Goal: Information Seeking & Learning: Learn about a topic

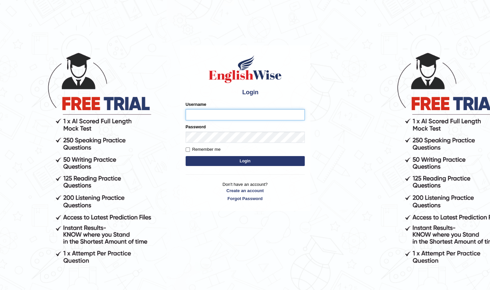
type input "Shilas"
click at [219, 161] on button "Login" at bounding box center [245, 161] width 119 height 10
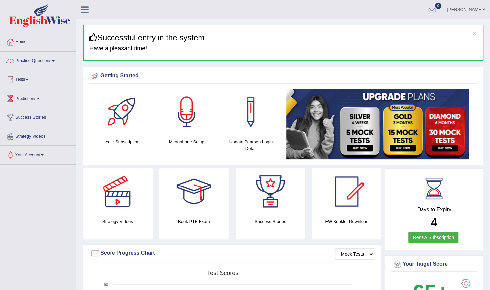
click at [59, 58] on link "Practice Questions" at bounding box center [37, 60] width 75 height 17
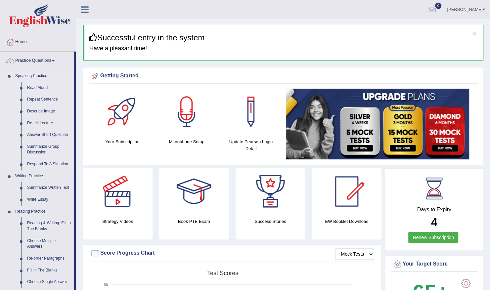
click at [41, 88] on link "Read Aloud" at bounding box center [49, 88] width 50 height 12
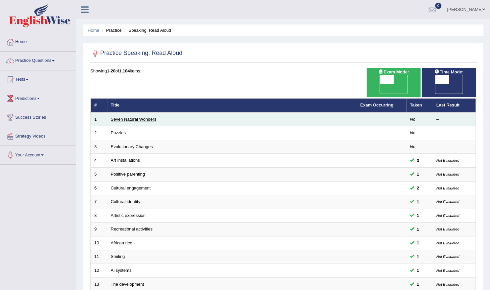
click at [133, 117] on link "Seven Natural Wonders" at bounding box center [134, 119] width 46 height 5
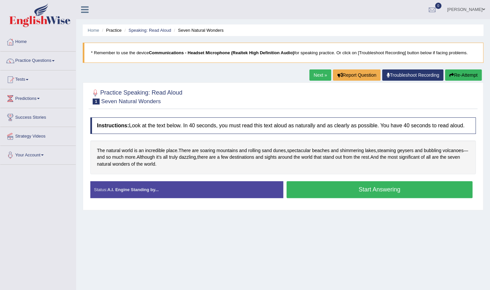
click at [332, 191] on button "Start Answering" at bounding box center [379, 189] width 186 height 17
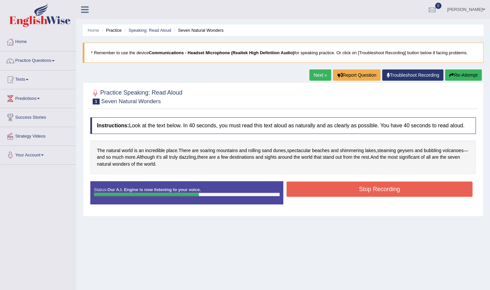
click at [345, 192] on button "Stop Recording" at bounding box center [379, 189] width 186 height 15
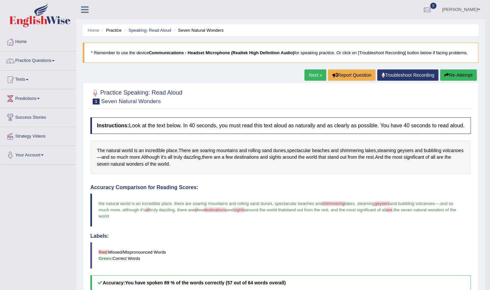
click at [316, 77] on link "Next »" at bounding box center [315, 74] width 22 height 11
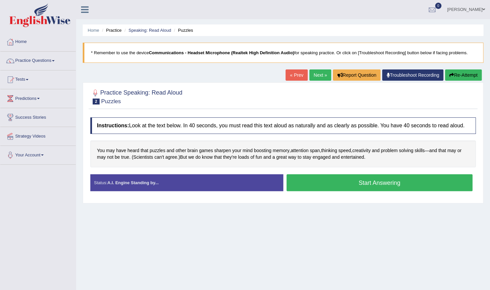
click at [374, 184] on button "Start Answering" at bounding box center [379, 182] width 186 height 17
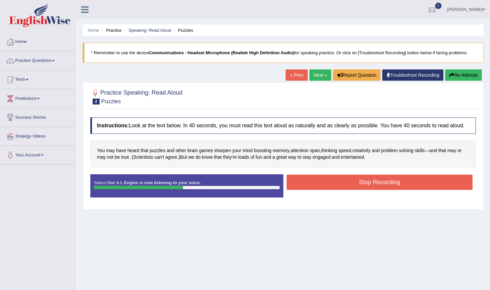
click at [374, 184] on button "Stop Recording" at bounding box center [379, 182] width 186 height 15
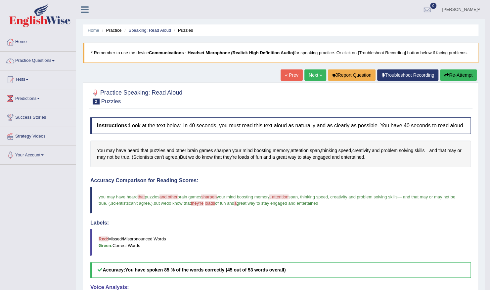
click at [316, 75] on link "Next »" at bounding box center [315, 74] width 22 height 11
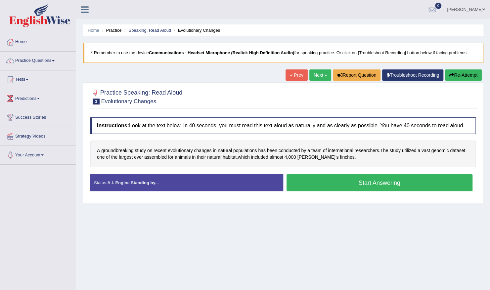
click at [341, 183] on button "Start Answering" at bounding box center [379, 182] width 186 height 17
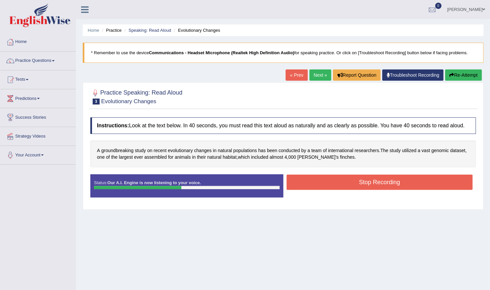
click at [329, 180] on button "Stop Recording" at bounding box center [379, 182] width 186 height 15
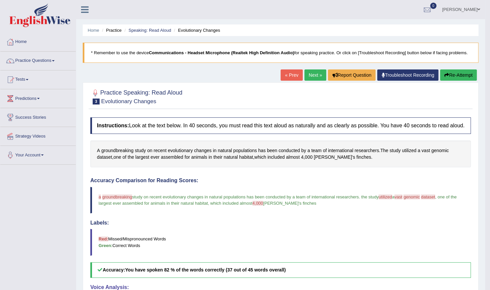
click at [314, 72] on link "Next »" at bounding box center [315, 74] width 22 height 11
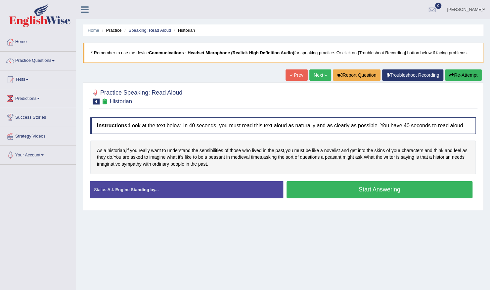
click at [324, 187] on button "Start Answering" at bounding box center [379, 189] width 186 height 17
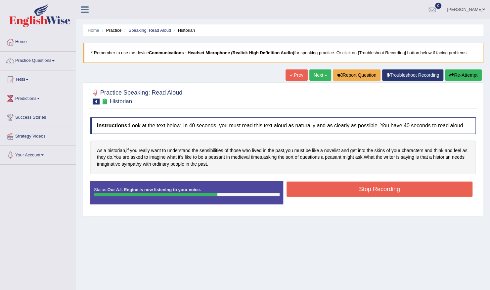
click at [309, 188] on button "Stop Recording" at bounding box center [379, 189] width 186 height 15
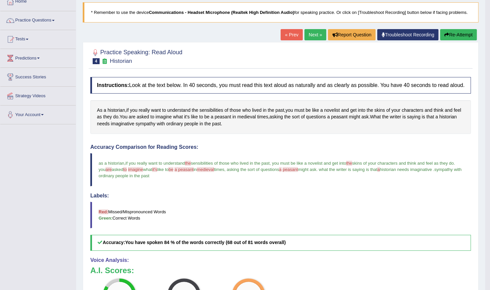
scroll to position [40, 0]
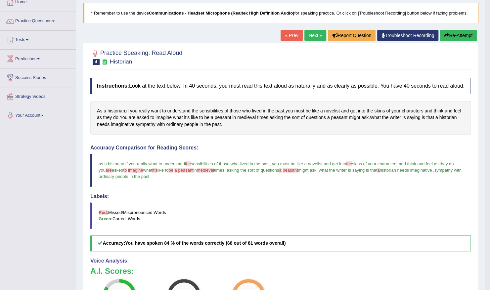
click at [316, 38] on link "Next »" at bounding box center [315, 35] width 22 height 11
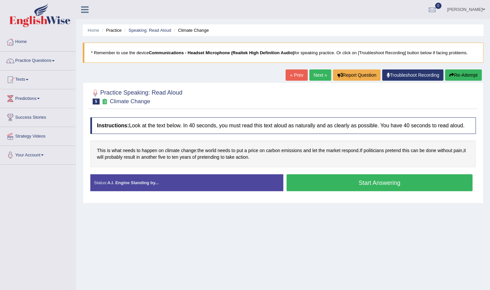
click at [317, 182] on button "Start Answering" at bounding box center [379, 182] width 186 height 17
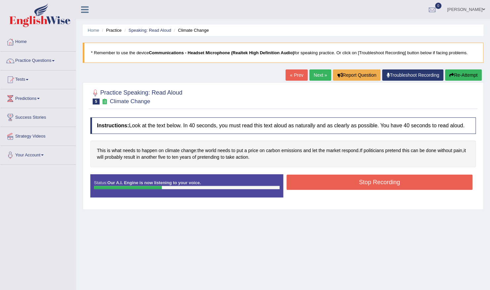
click at [299, 180] on button "Stop Recording" at bounding box center [379, 182] width 186 height 15
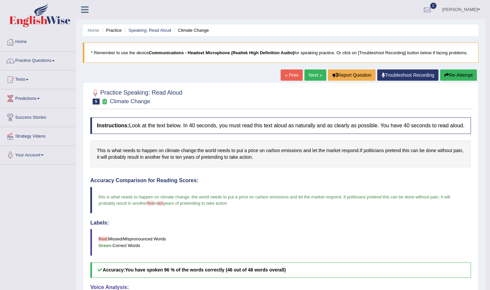
click at [316, 77] on link "Next »" at bounding box center [315, 74] width 22 height 11
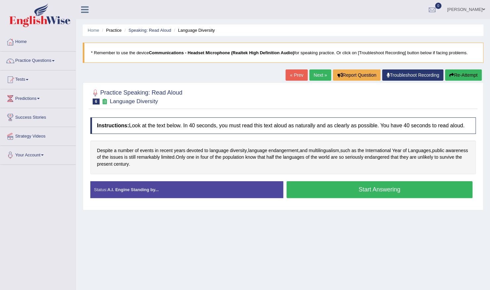
click at [313, 187] on button "Start Answering" at bounding box center [379, 189] width 186 height 17
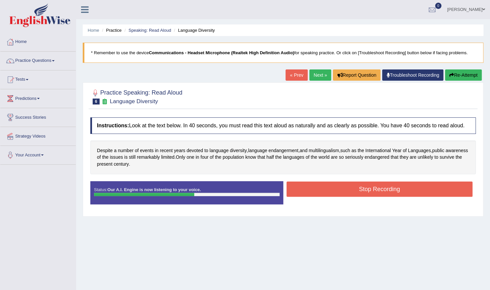
click at [310, 190] on button "Stop Recording" at bounding box center [379, 189] width 186 height 15
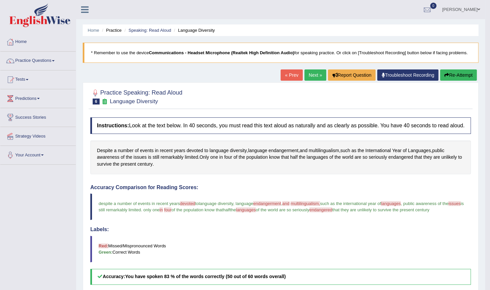
click at [315, 75] on link "Next »" at bounding box center [315, 74] width 22 height 11
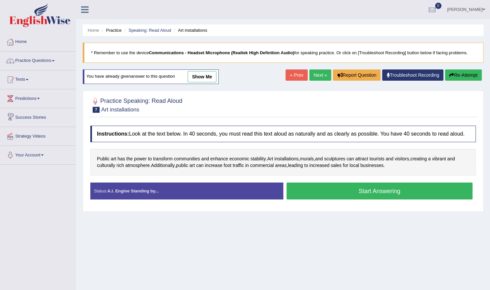
click at [50, 55] on link "Practice Questions" at bounding box center [37, 60] width 75 height 17
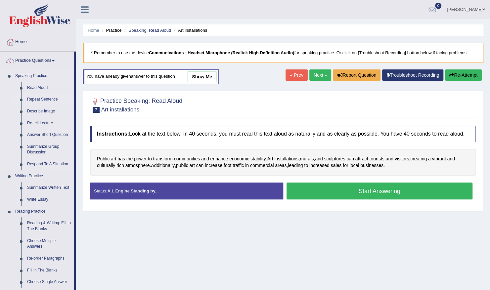
click at [38, 99] on link "Repeat Sentence" at bounding box center [49, 100] width 50 height 12
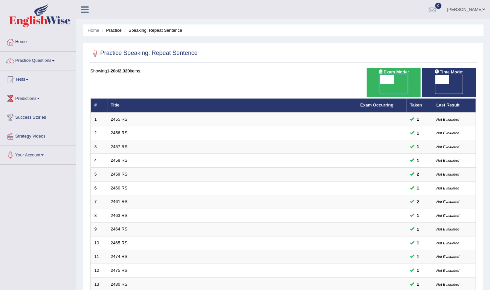
click at [384, 80] on span at bounding box center [387, 79] width 14 height 9
checkbox input "true"
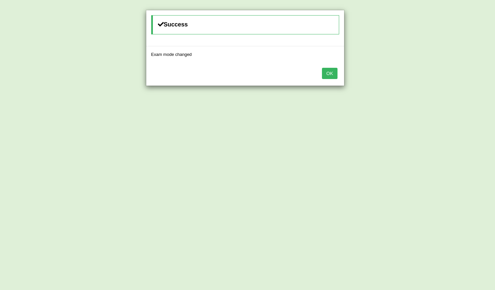
click at [334, 70] on button "OK" at bounding box center [329, 73] width 15 height 11
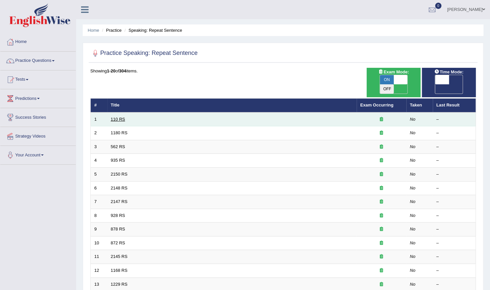
click at [118, 117] on link "110 RS" at bounding box center [118, 119] width 14 height 5
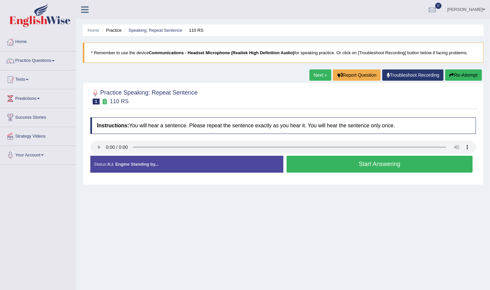
click at [302, 163] on button "Start Answering" at bounding box center [379, 164] width 186 height 17
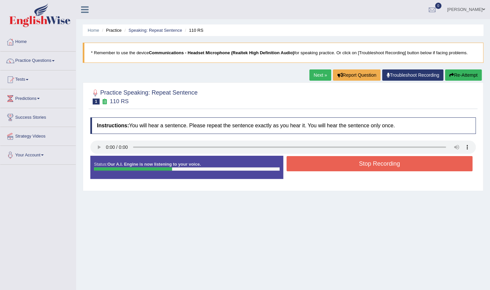
click at [302, 163] on button "Stop Recording" at bounding box center [379, 163] width 186 height 15
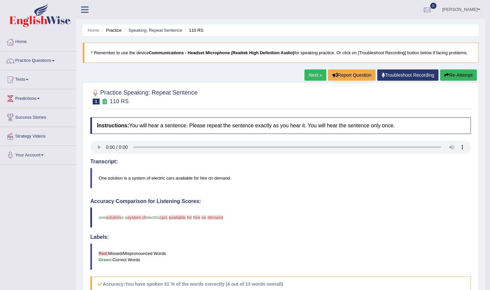
click at [312, 73] on link "Next »" at bounding box center [315, 74] width 22 height 11
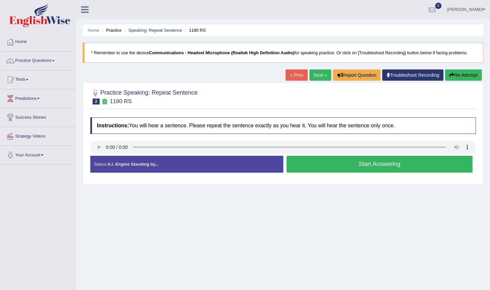
click at [327, 168] on button "Start Answering" at bounding box center [379, 164] width 186 height 17
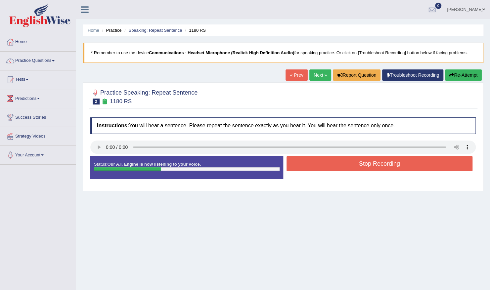
click at [327, 168] on button "Stop Recording" at bounding box center [379, 163] width 186 height 15
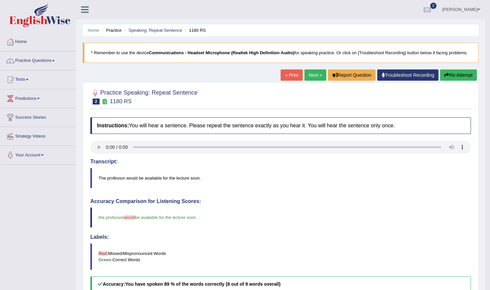
click at [450, 74] on button "Re-Attempt" at bounding box center [458, 74] width 37 height 11
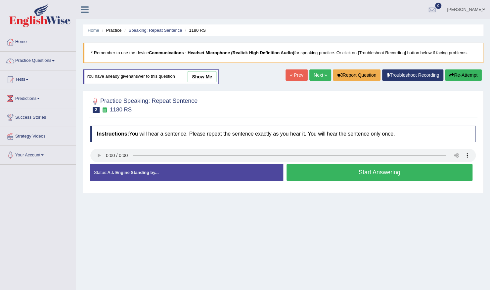
click at [308, 173] on button "Start Answering" at bounding box center [379, 172] width 186 height 17
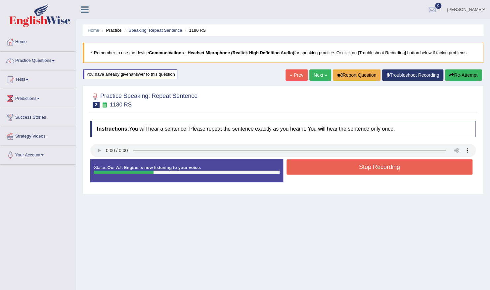
click at [308, 173] on button "Stop Recording" at bounding box center [379, 166] width 186 height 15
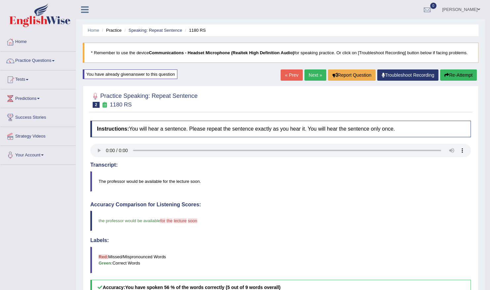
click at [310, 77] on link "Next »" at bounding box center [315, 74] width 22 height 11
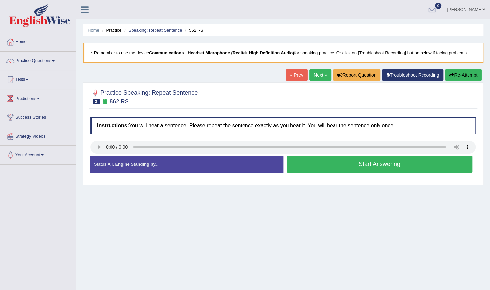
click at [310, 163] on button "Start Answering" at bounding box center [379, 164] width 186 height 17
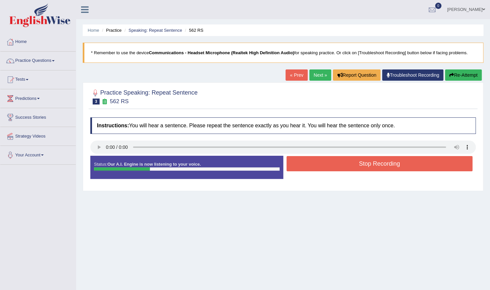
click at [310, 163] on button "Stop Recording" at bounding box center [379, 163] width 186 height 15
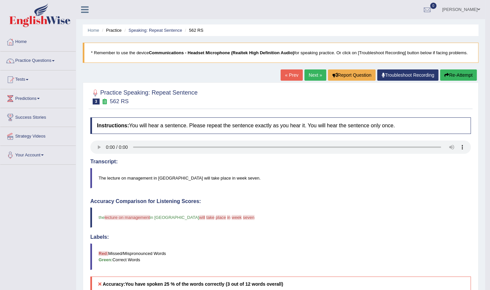
click at [312, 76] on link "Next »" at bounding box center [315, 74] width 22 height 11
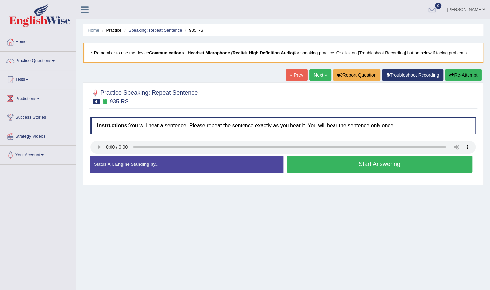
click at [310, 167] on button "Start Answering" at bounding box center [379, 164] width 186 height 17
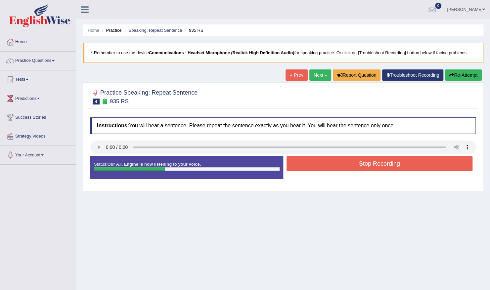
click at [310, 167] on button "Stop Recording" at bounding box center [379, 163] width 186 height 15
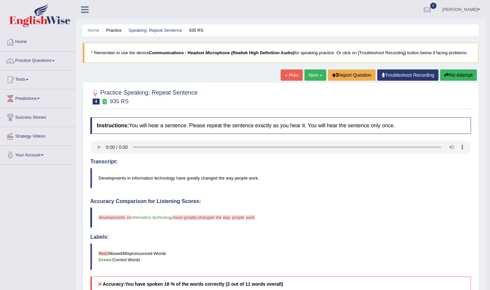
click at [446, 78] on button "Re-Attempt" at bounding box center [458, 74] width 37 height 11
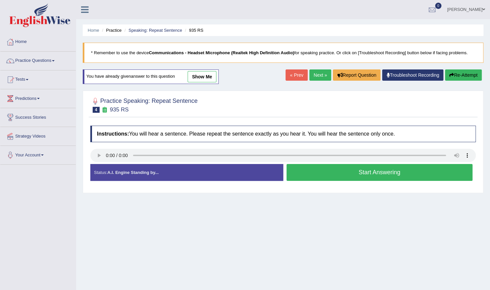
click at [352, 173] on button "Start Answering" at bounding box center [379, 172] width 186 height 17
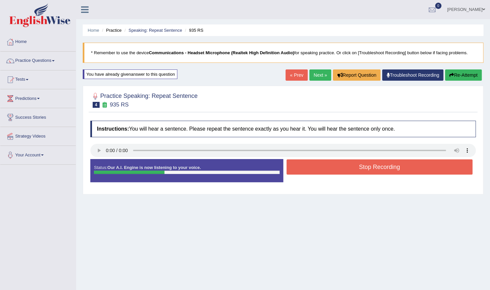
click at [352, 173] on button "Stop Recording" at bounding box center [379, 166] width 186 height 15
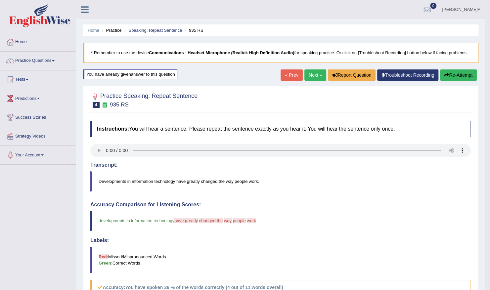
scroll to position [13, 0]
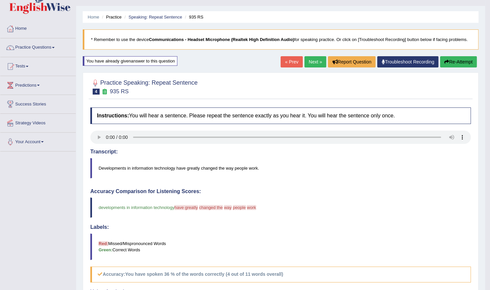
click at [320, 62] on link "Next »" at bounding box center [315, 61] width 22 height 11
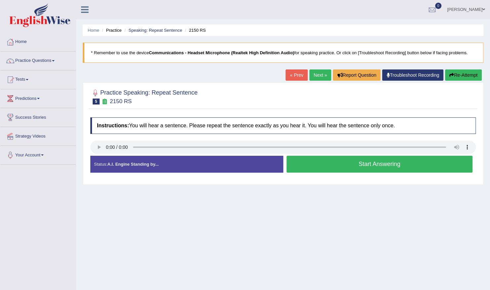
click at [324, 168] on button "Start Answering" at bounding box center [379, 164] width 186 height 17
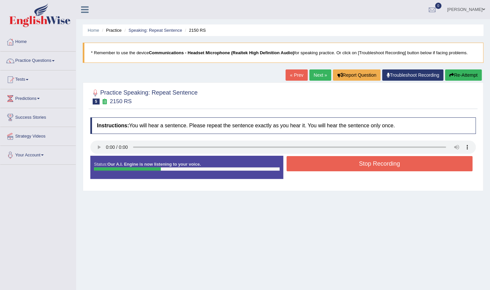
click at [324, 168] on button "Stop Recording" at bounding box center [379, 163] width 186 height 15
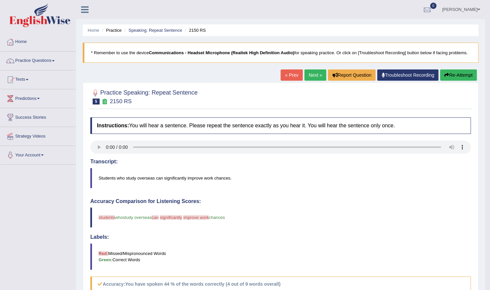
click at [313, 77] on link "Next »" at bounding box center [315, 74] width 22 height 11
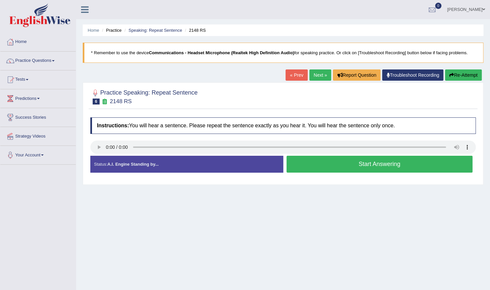
click at [334, 168] on button "Start Answering" at bounding box center [379, 164] width 186 height 17
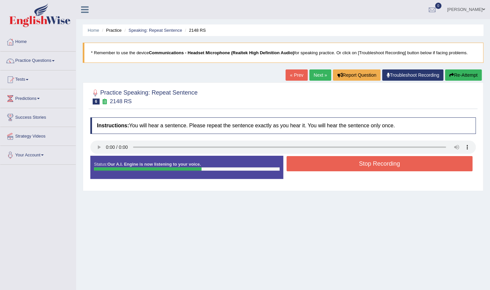
click at [334, 168] on button "Stop Recording" at bounding box center [379, 163] width 186 height 15
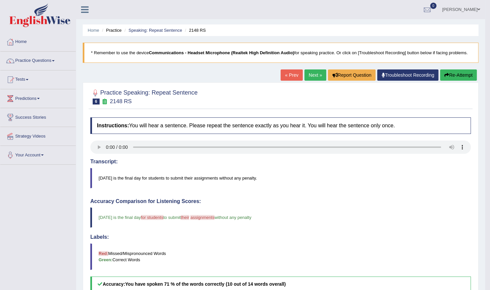
click at [318, 73] on link "Next »" at bounding box center [315, 74] width 22 height 11
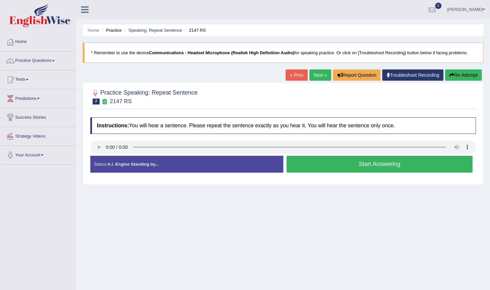
click at [300, 160] on button "Start Answering" at bounding box center [379, 164] width 186 height 17
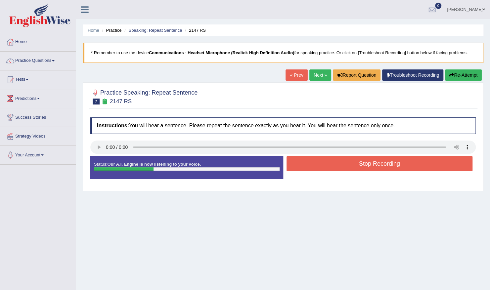
click at [300, 160] on button "Stop Recording" at bounding box center [379, 163] width 186 height 15
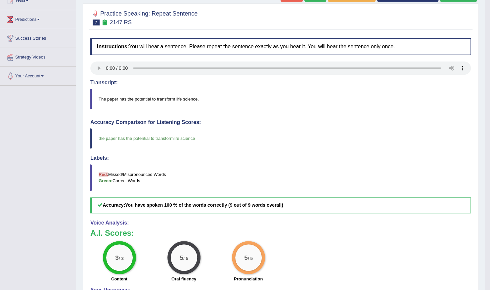
scroll to position [155, 0]
